Goal: Use online tool/utility: Use online tool/utility

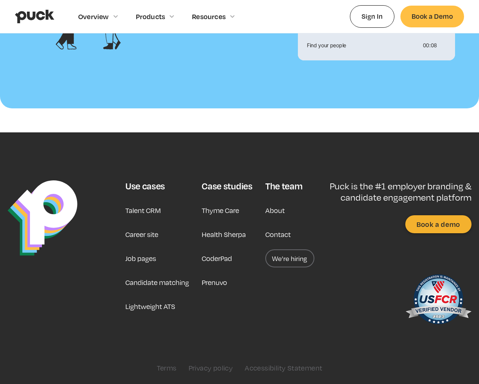
scroll to position [811, 0]
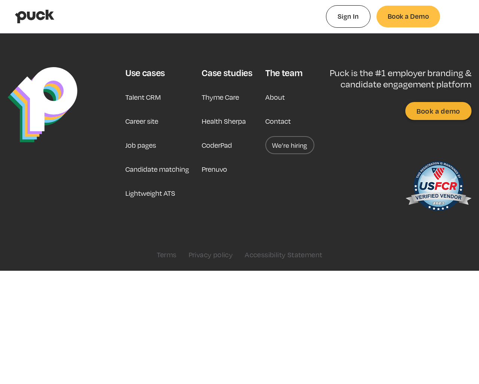
type input "0.290176396226415"
type input "0.0007324"
type input "0.293674735849057"
type input "0.0143612"
type input "0.29852141509434"
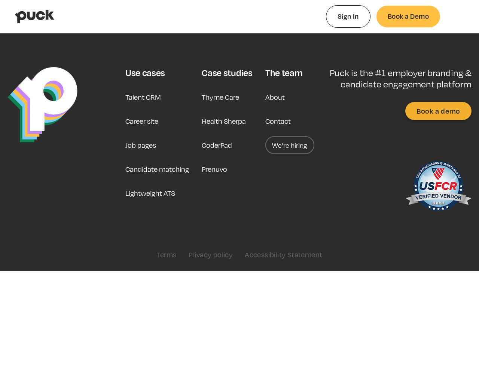
type input "0.0396119"
type input "0.302948603773585"
type input "0.0875171"
type input "0.312305943396226"
type input "0.1131452"
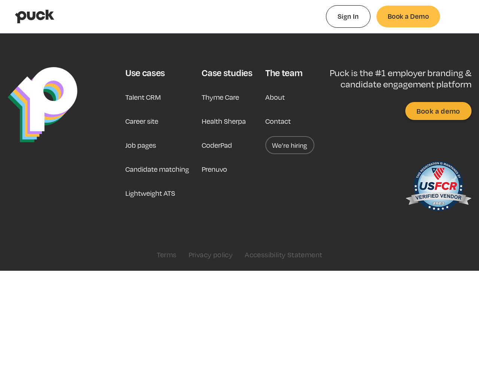
type input "0.31642220754717"
type input "0.1344037"
type input "0.321294622641509"
type input "0.161753"
type input "0.326086150943396"
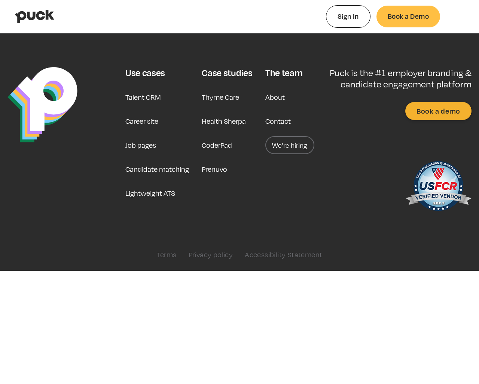
type input "0.1894726"
type input "0.332527867924528"
type input "0.2202396"
type input "0.336507773584906"
type input "0.2422025"
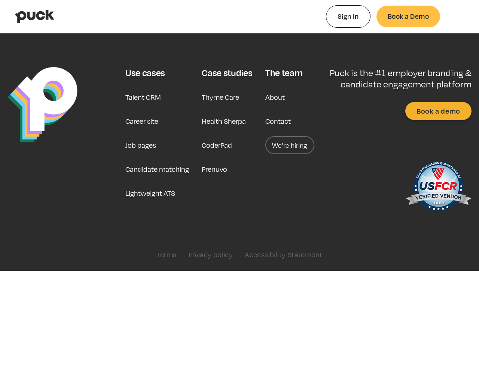
type input "0.340733490566038"
type input "0.2633112"
type input "0.344292"
type input "0.2819127"
type input "0.348769679245283"
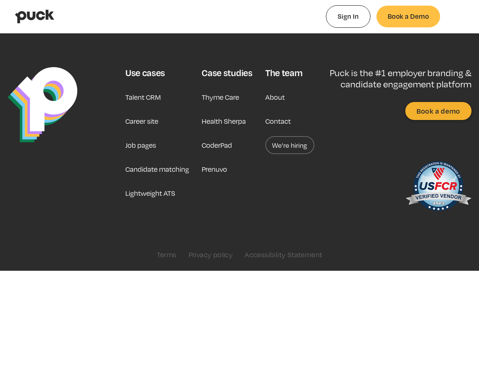
type input "0.2914618"
type input "0.354799622641509"
type input "0.3283499"
type input "0.360002603773585"
type input "0.3652973"
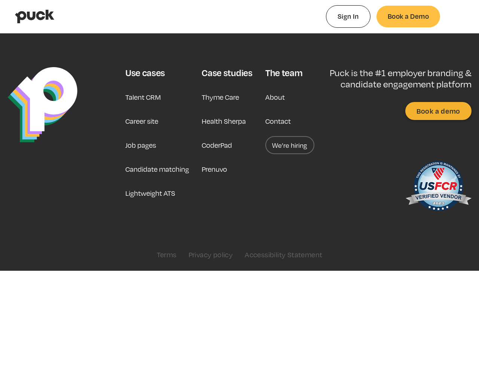
type input "0.364398245283019"
type input "0.3903317"
type input "0.371989547169811"
type input "0.4155062"
type input "0.375319698113208"
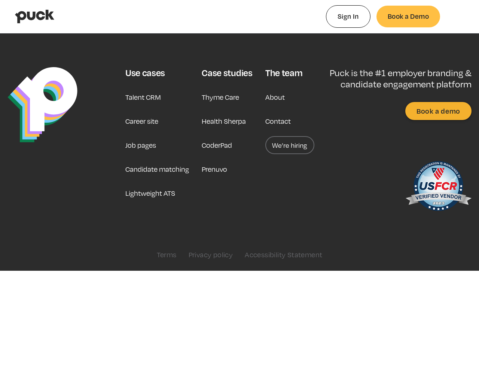
type input "0.4645649"
type input "0.383018188679245"
type input "0.504412"
type input "0.387652698113208"
type input "0.504412"
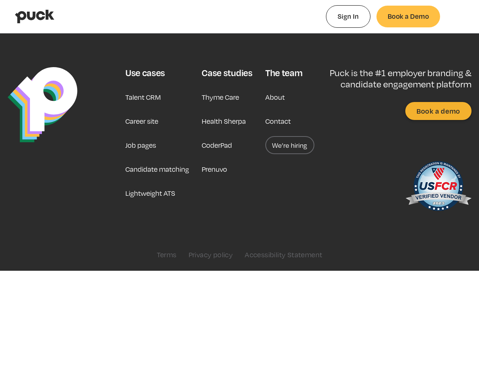
type input "0.39250358490566"
type input "0.5528166"
type input "0.401099094339623"
type input "0.5764824"
type input "0.405049773584906"
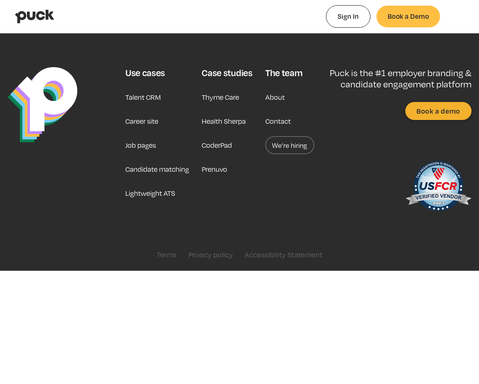
type input "0.5951292"
type input "0.40935141509434"
type input "0.6200889"
type input "0.414561698113208"
type input "0.6437812"
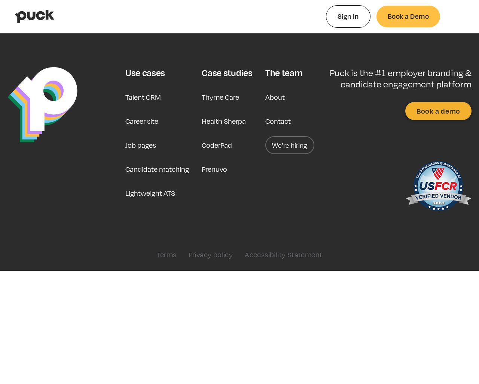
type input "0.420092188679245"
type input "0.6844456"
type input "0.425598264150943"
type input "0.7118651"
type input "0.430619924528302"
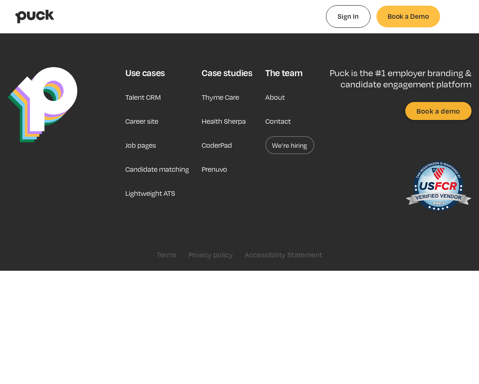
type input "0.7315027"
type input "0.435943698113208"
type input "0.7579835"
type input "0.441808245283019"
type input "0.7816679"
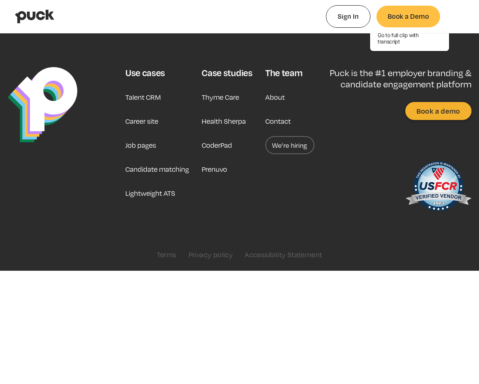
type input "0.448265433962264"
type input "0.824938"
type input "0.451598509433962"
type input "0.8511612"
type input "0.455529283018868"
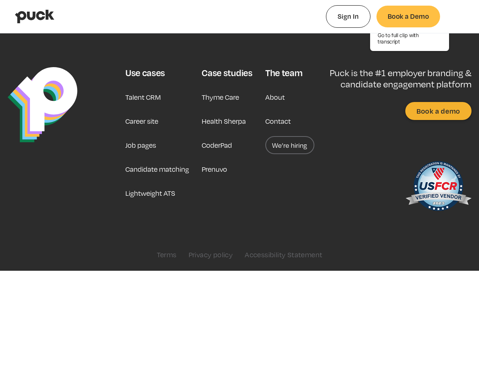
type input "0.8743716"
type input "0.467048056603774"
type input "0.9373571"
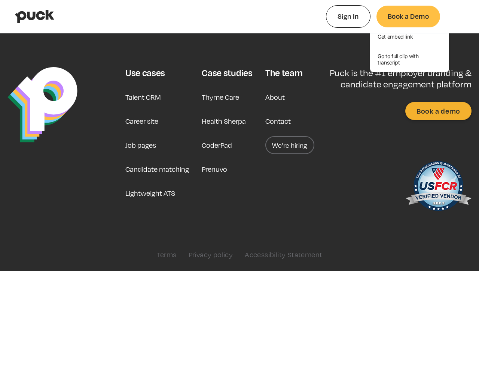
type input "0.473950867924528"
type input "0.9698627"
type input "0.477855660377359"
type input "0.9946477"
type input "0.486109754716981"
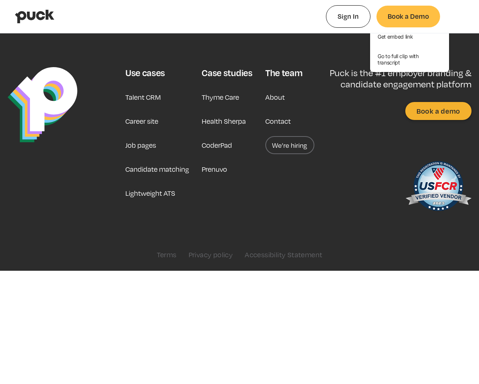
type input "0.00164579629629629"
type input "0.492991754716981"
type input "0.00426835185185186"
type input "0.496524301886793"
type input "0.0107431666666667"
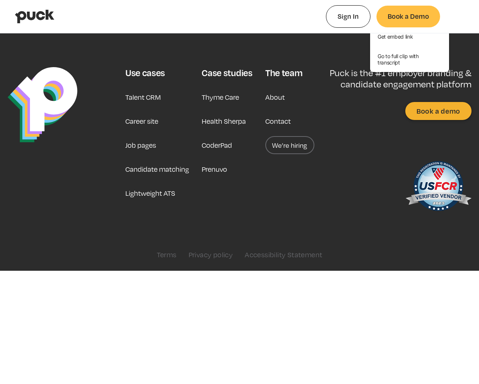
type input "0.502169754716981"
type input "0.0157952592592593"
type input "0.50674241509434"
type input "0.0184186111111111"
type input "0.510021018867925"
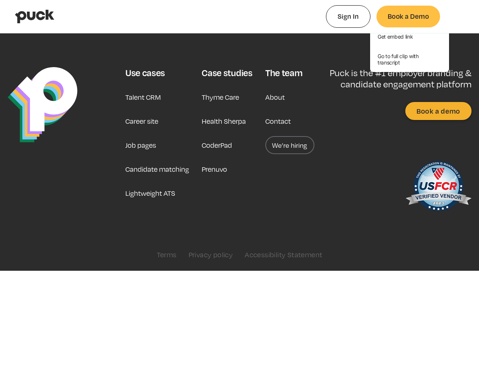
type input "0.0237833518518518"
type input "0.515406811320755"
type input "0.0285498888888889"
type input "0.518827358490566"
type input "0.0299943703703704"
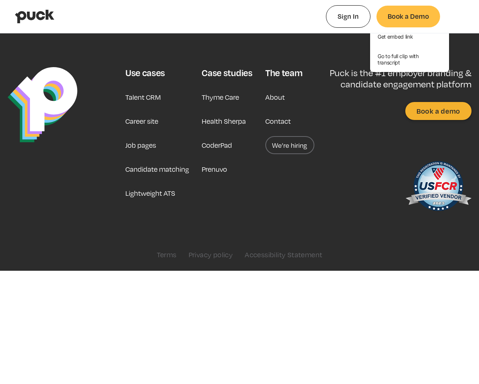
type input "0.523818018867925"
type input "0.0357408148148148"
type input "0.528741226415094"
type input "0.0403022037037037"
type input "0.533741188679245"
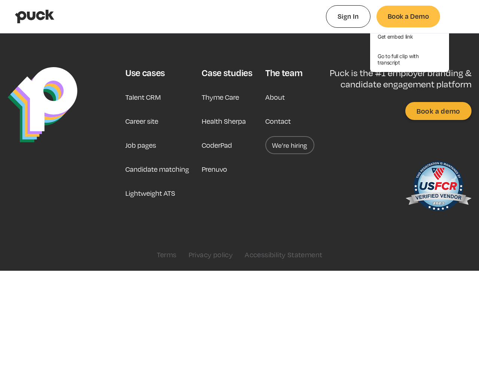
type input "0.0454254074074074"
type input "0.537011018867925"
type input "0.0499258518518519"
type input "0.541732150943396"
type input "0.0533390555555556"
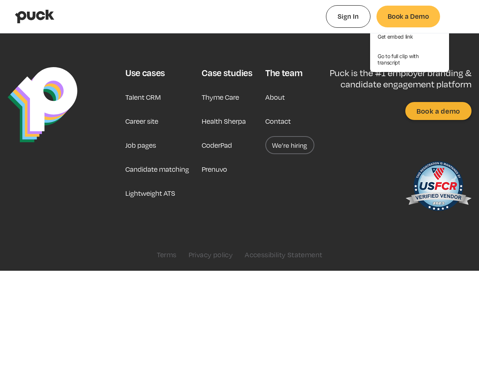
type input "0.544034283018868"
type input "0.0553284814814815"
type input "0.549568509433962"
type input "0.0622606666666666"
type input "0.55378020754717"
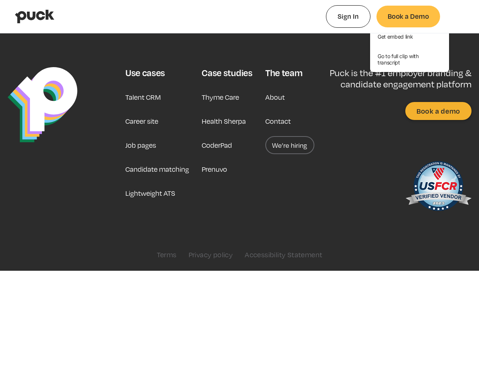
type input "0.0666642777777778"
type input "0.558304735849057"
type input "0.071070537037037"
type input "0.562852679245283"
type input "0.0754933148148148"
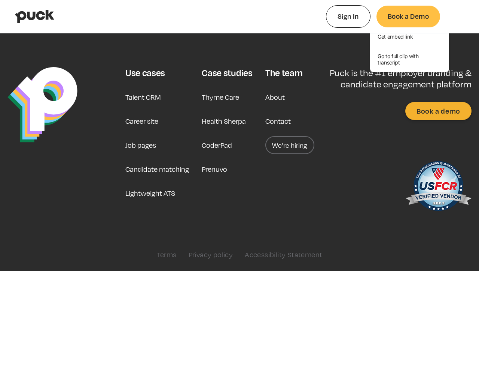
type input "0.568287433962264"
type input "0.0018512"
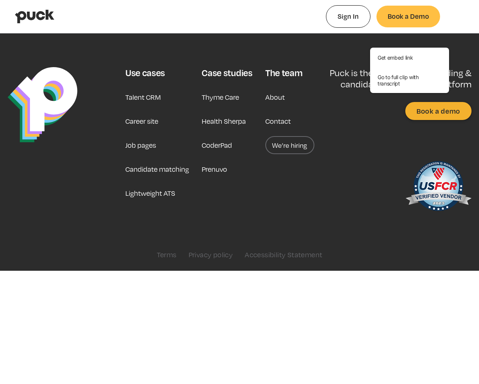
type input "0.572388283018868"
type input "0.0107261"
type input "0.577497716981132"
type input "0.0428504"
type input "0.581975283018868"
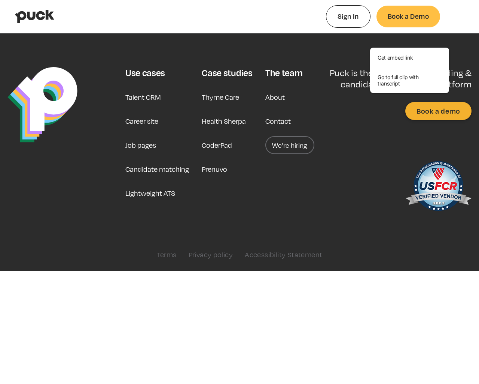
type input "0.0666367"
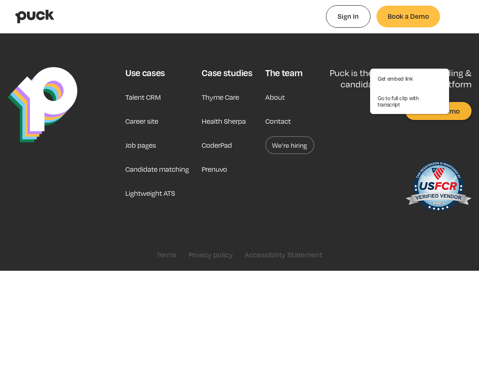
type input "0.585667320754717"
type input "0.0936412"
type input "0.591075377358491"
type input "0.1234588"
type input "0.596261849056604"
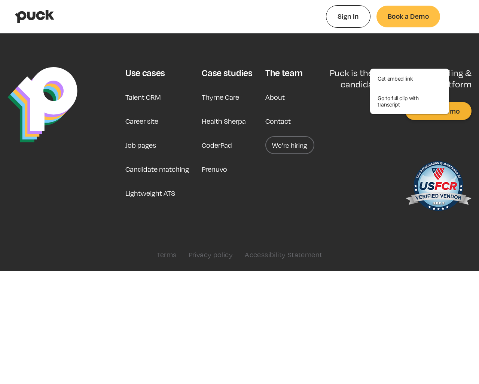
type input "0.1498372"
type input "0.600438962264151"
type input "0.172254"
type input "0.605370188679245"
type input "0.192157"
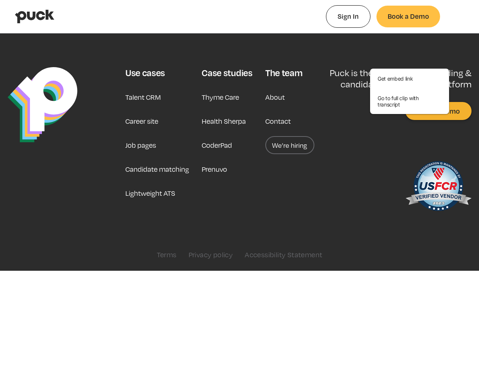
type input "0.608612358490566"
type input "0.2062407"
type input "0.611973075471698"
type input "0.2329432"
type input "0.616243188679245"
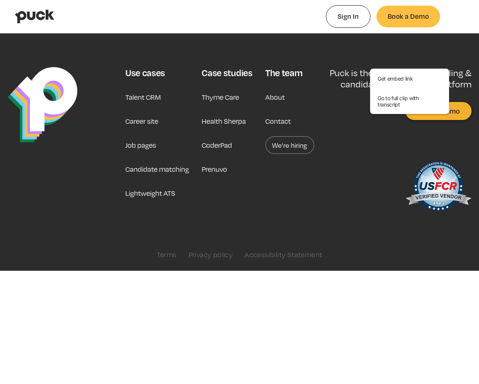
type input "0.2560252"
type input "0.621066056603774"
type input "0.2819814"
type input "0.626033471698113"
type input "0.3084179"
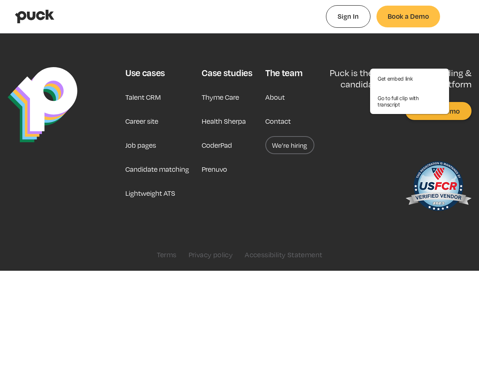
type input "0.631463716981132"
type input "0.3268103"
type input "0.636737433962264"
type input "0.3543214"
type input "0.639848018867925"
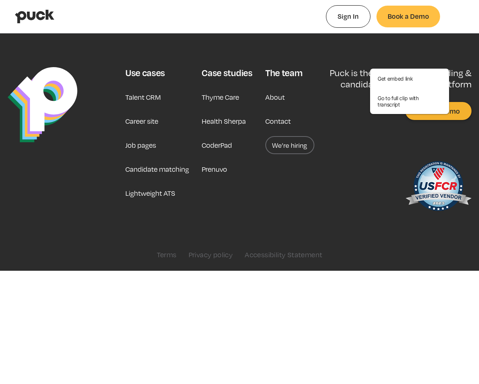
type input "0.3824778"
type input "0.644943037735849"
type input "0.4078696"
type input "0.649097735849057"
type input "0.4305709"
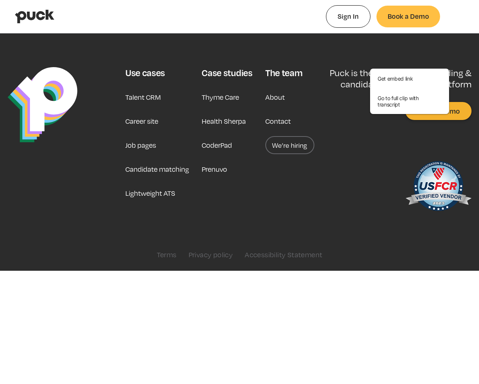
type input "0.653411452830189"
type input "0.4527556"
type input "0.658585132075472"
type input "0.4806913"
type input "0.662869358490566"
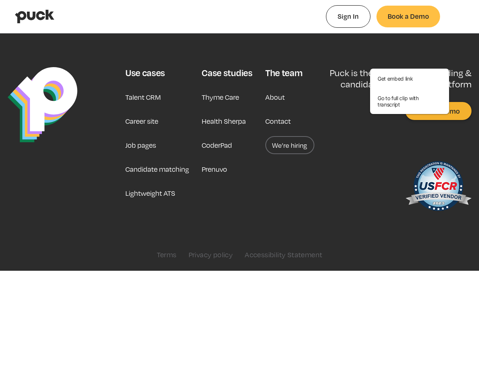
type input "0.5030357"
type input "0.66673858490566"
type input "0.5243288"
type input "0.671124679245283"
type input "0.5471595"
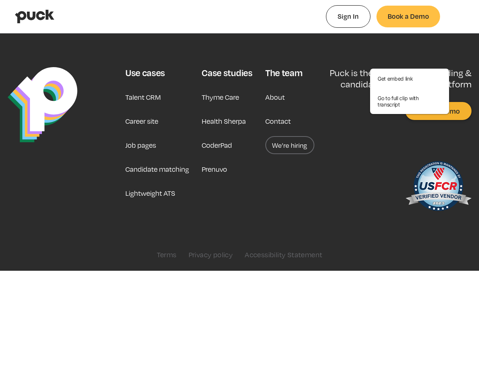
type input "0.676127169811321"
type input "0.5727927"
type input "0.681304962264151"
type input "0.5924288"
type input "0.689217169811321"
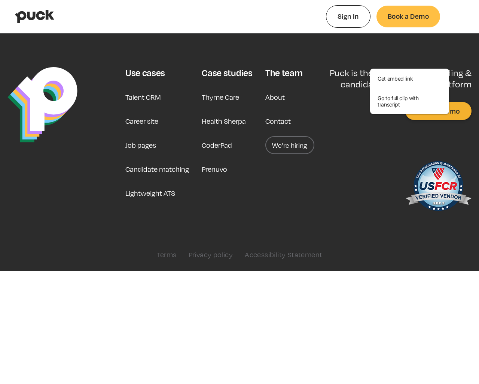
type input "0.6286548"
type input "0.698675528301887"
type input "0.6961918"
type input "0.706583660377359"
type input "0.7458447"
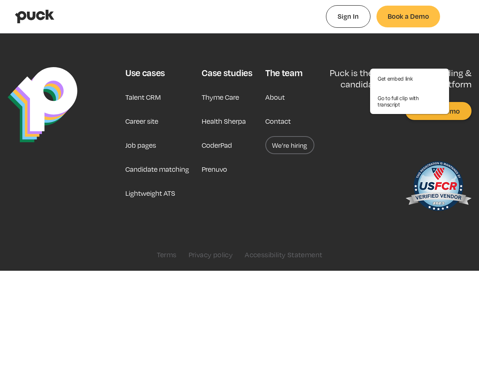
type input "0.715797641509434"
type input "0.7716989"
type input "0.721272169811321"
type input "0.7971776"
type input "0.731924320754717"
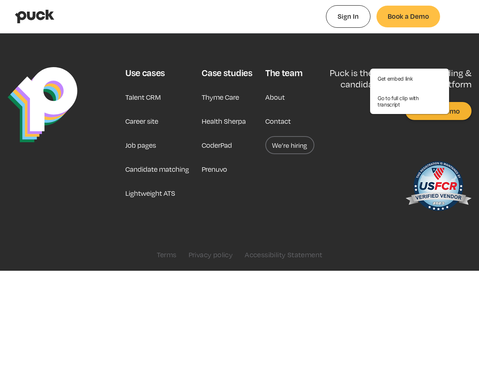
type input "0.8542118"
type input "0.737401754716981"
type input "0.8804291"
type input "0.743507301886793"
type input "0.9177182"
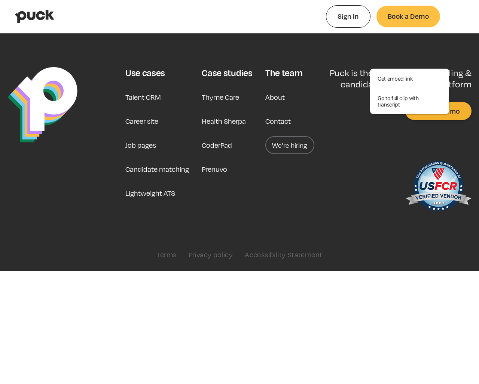
type input "0.745241396226415"
type input "0.9428614"
type input "0.750931301886793"
type input "0.9593097"
type input "0.756634075471698"
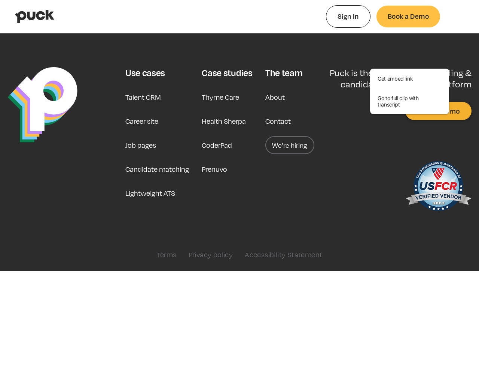
type input "0.9889128"
type input "0.762179886792453"
type input "0.000490203703703718"
type input "0.765707396226415"
type input "0.00597227777777777"
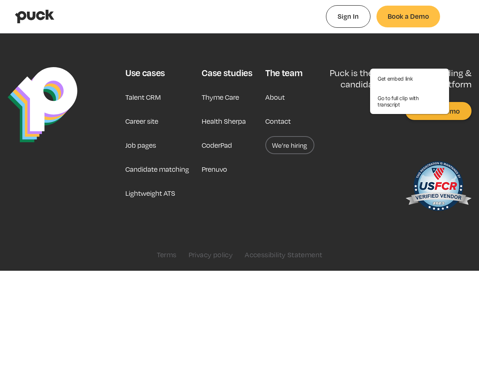
type input "0.771225698113208"
type input "0.00928807407407409"
type input "0.776663320754717"
type input "0.0135101111111111"
type input "0.781899528301887"
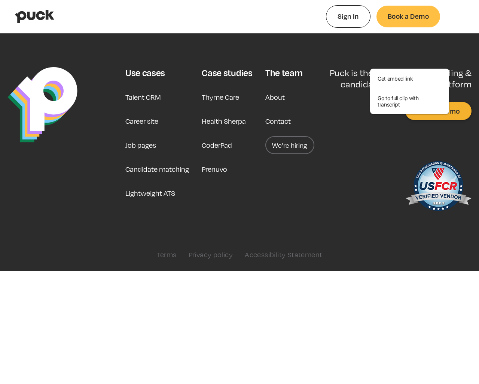
type input "0.0186854814814815"
type input "0.783261981132076"
type input "0.0235970185185185"
type input "0.788839150943396"
type input "0.0284061296296296"
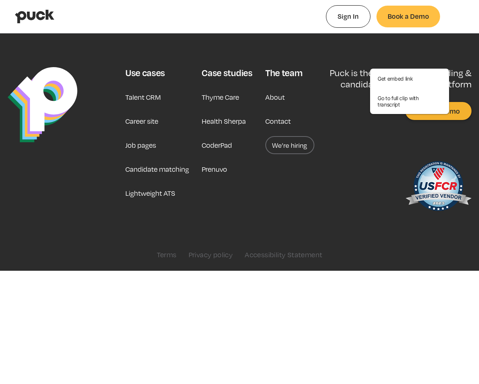
type input "0.794607566037736"
type input "0.0351762222222222"
type input "0.803072849056604"
type input "0.0405849444444444"
